Goal: Task Accomplishment & Management: Manage account settings

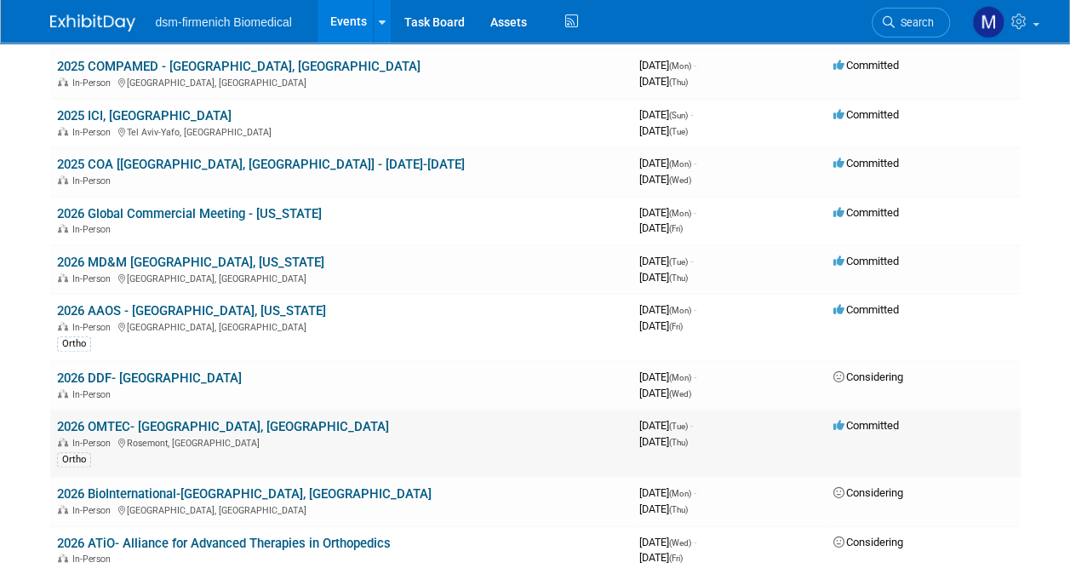
scroll to position [599, 0]
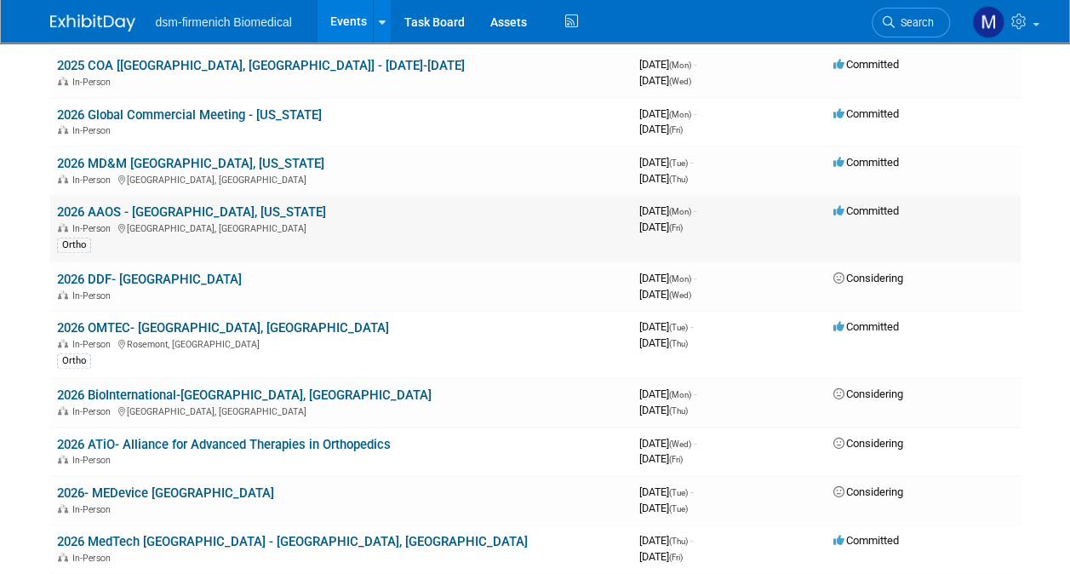
click at [179, 214] on link "2026 AAOS - [GEOGRAPHIC_DATA], [US_STATE]" at bounding box center [191, 211] width 269 height 15
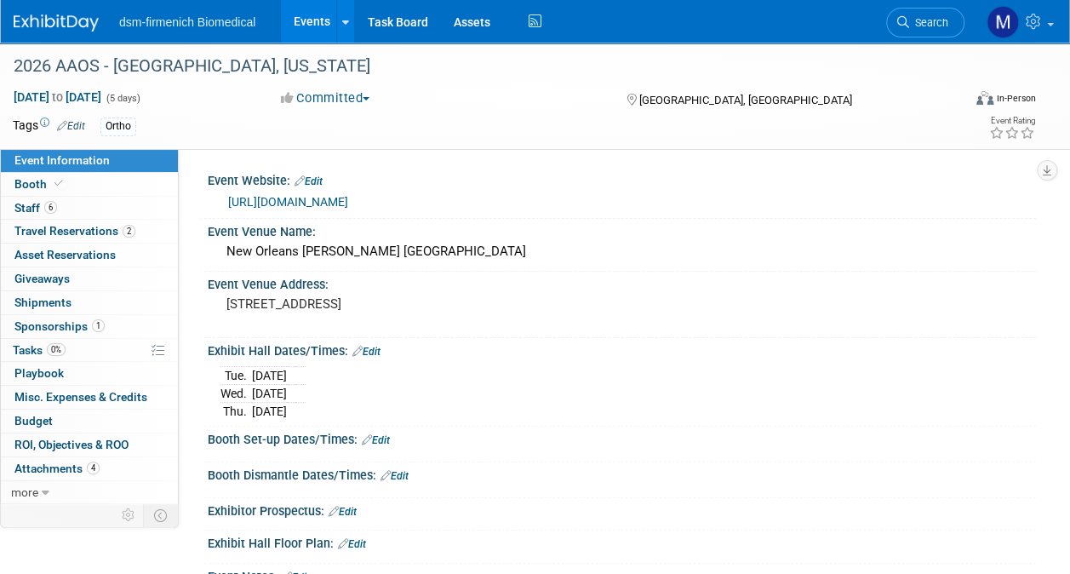
click at [384, 434] on link "Edit" at bounding box center [376, 440] width 28 height 12
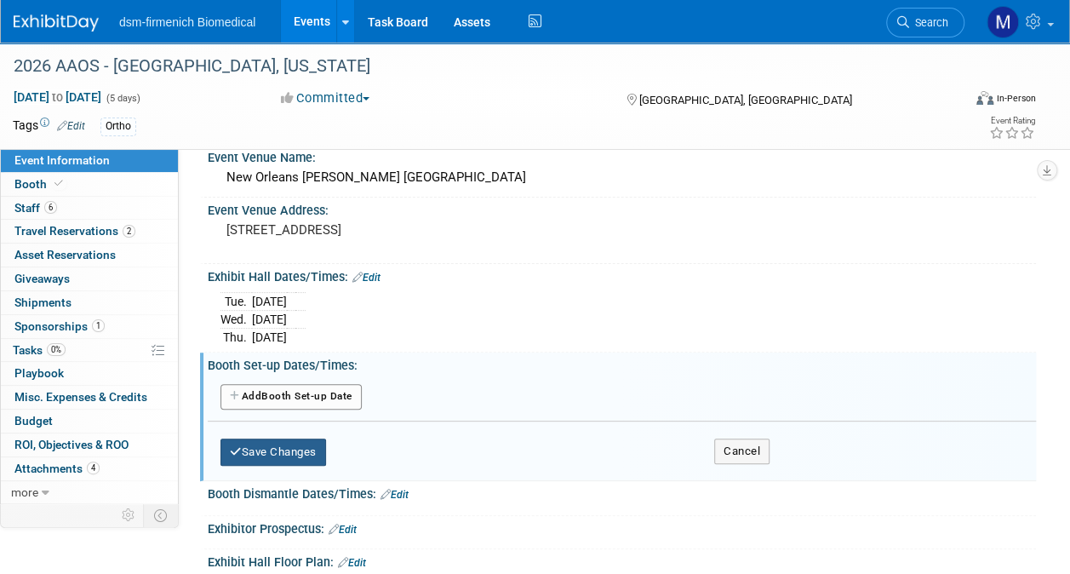
scroll to position [170, 0]
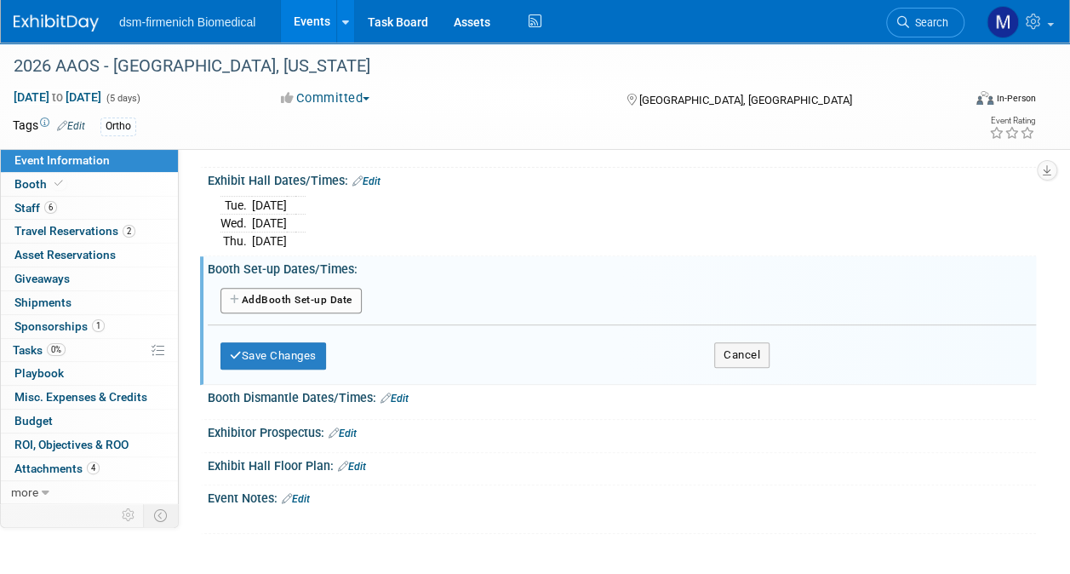
click at [310, 494] on link "Edit" at bounding box center [296, 499] width 28 height 12
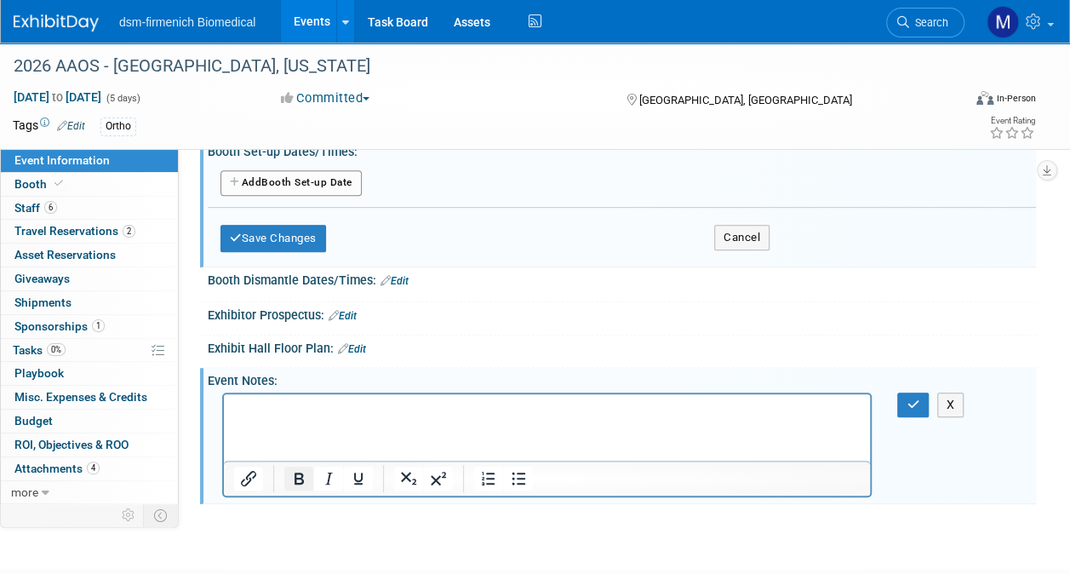
scroll to position [376, 0]
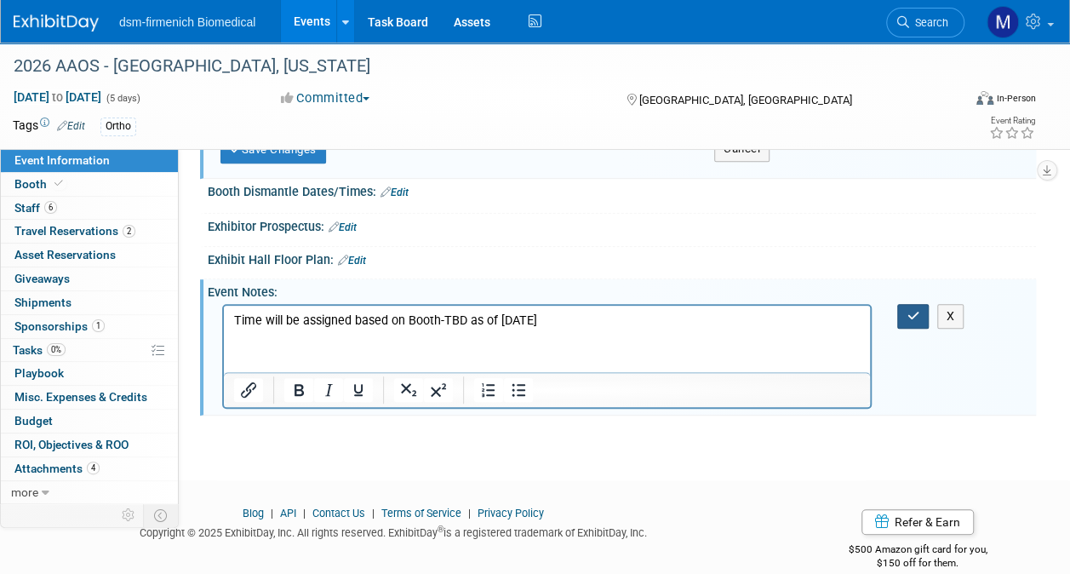
click at [913, 313] on icon "button" at bounding box center [912, 316] width 13 height 12
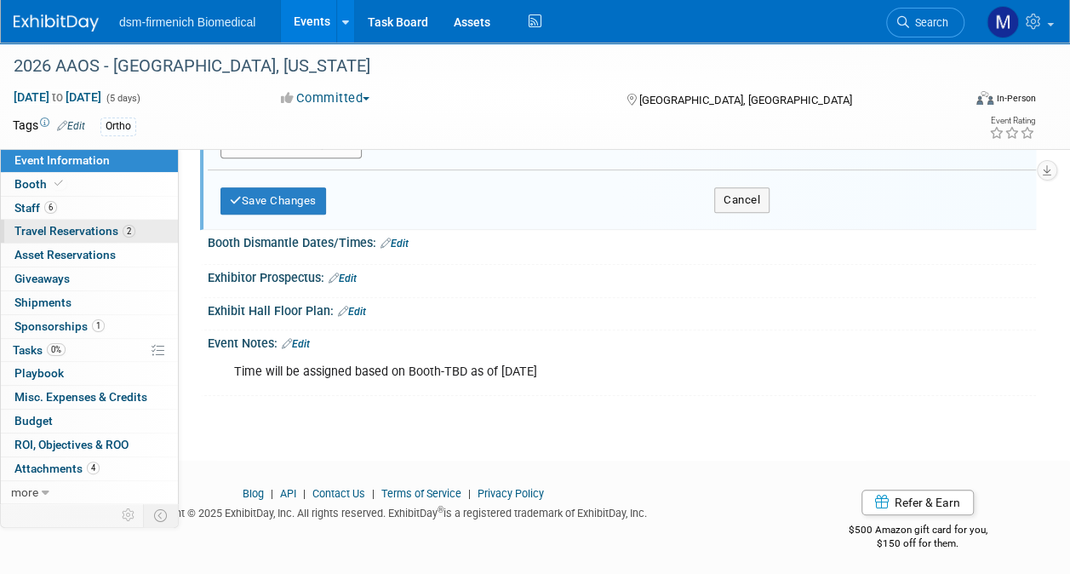
click at [45, 235] on span "Travel Reservations 2" at bounding box center [74, 231] width 121 height 14
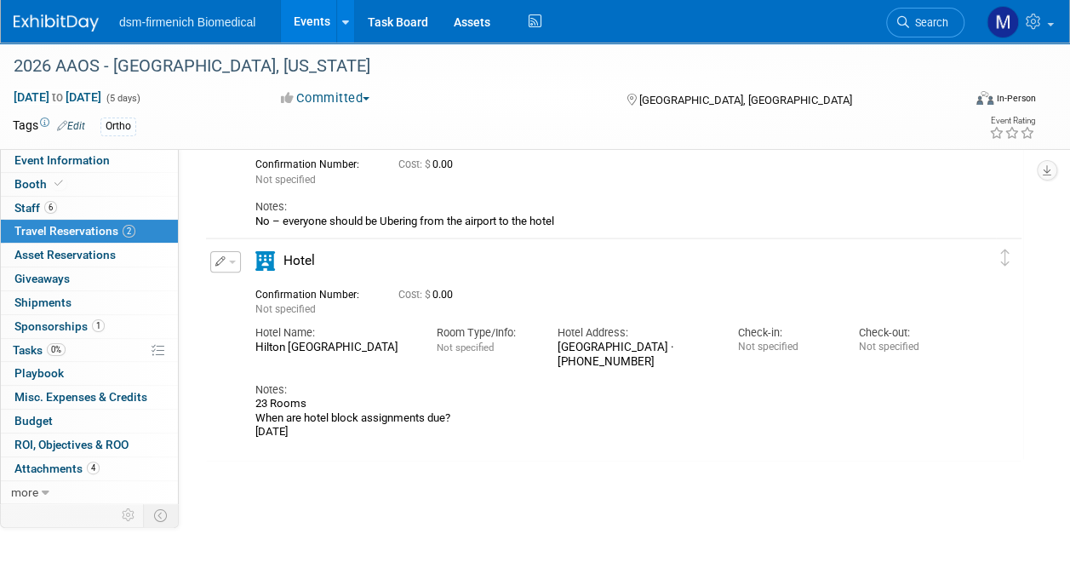
scroll to position [170, 0]
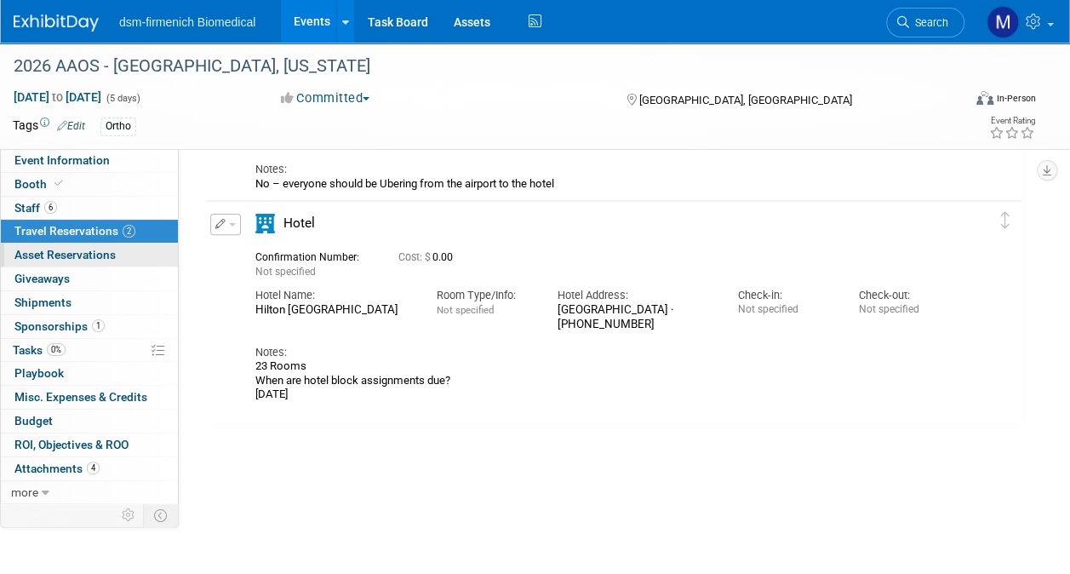
click at [59, 254] on span "Asset Reservations 0" at bounding box center [64, 255] width 101 height 14
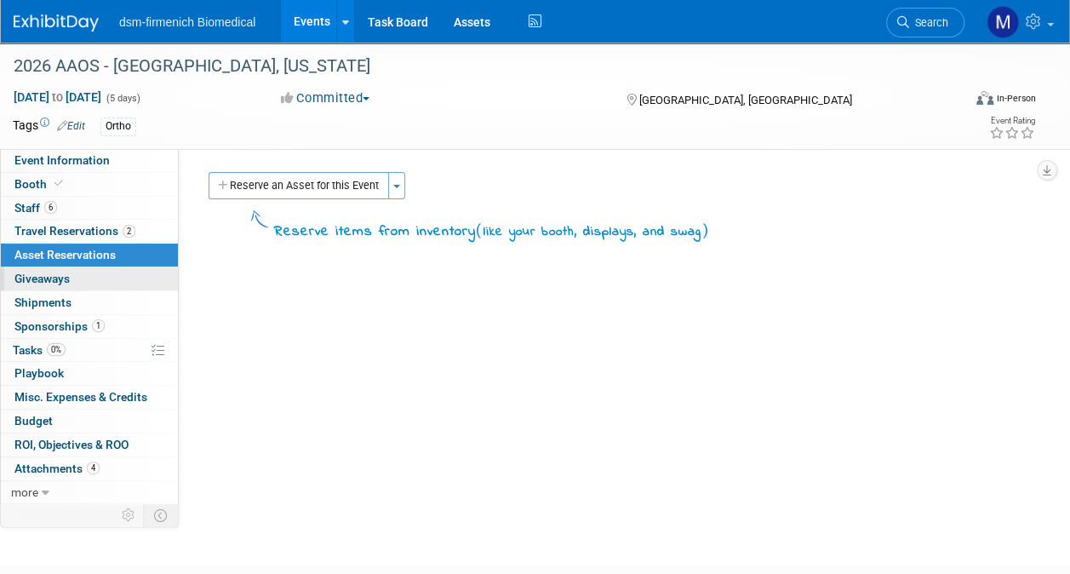
click at [45, 277] on span "Giveaways 0" at bounding box center [41, 278] width 55 height 14
